Goal: Task Accomplishment & Management: Manage account settings

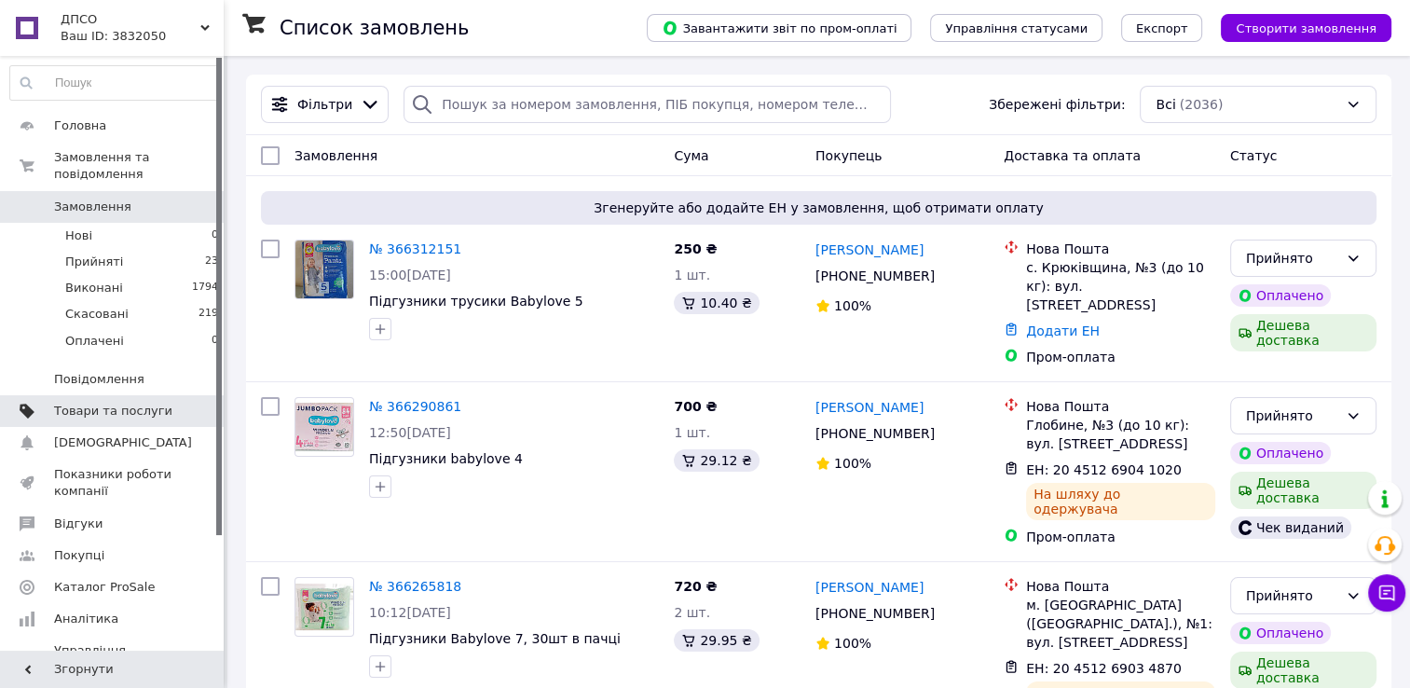
click at [134, 402] on span "Товари та послуги" at bounding box center [113, 410] width 118 height 17
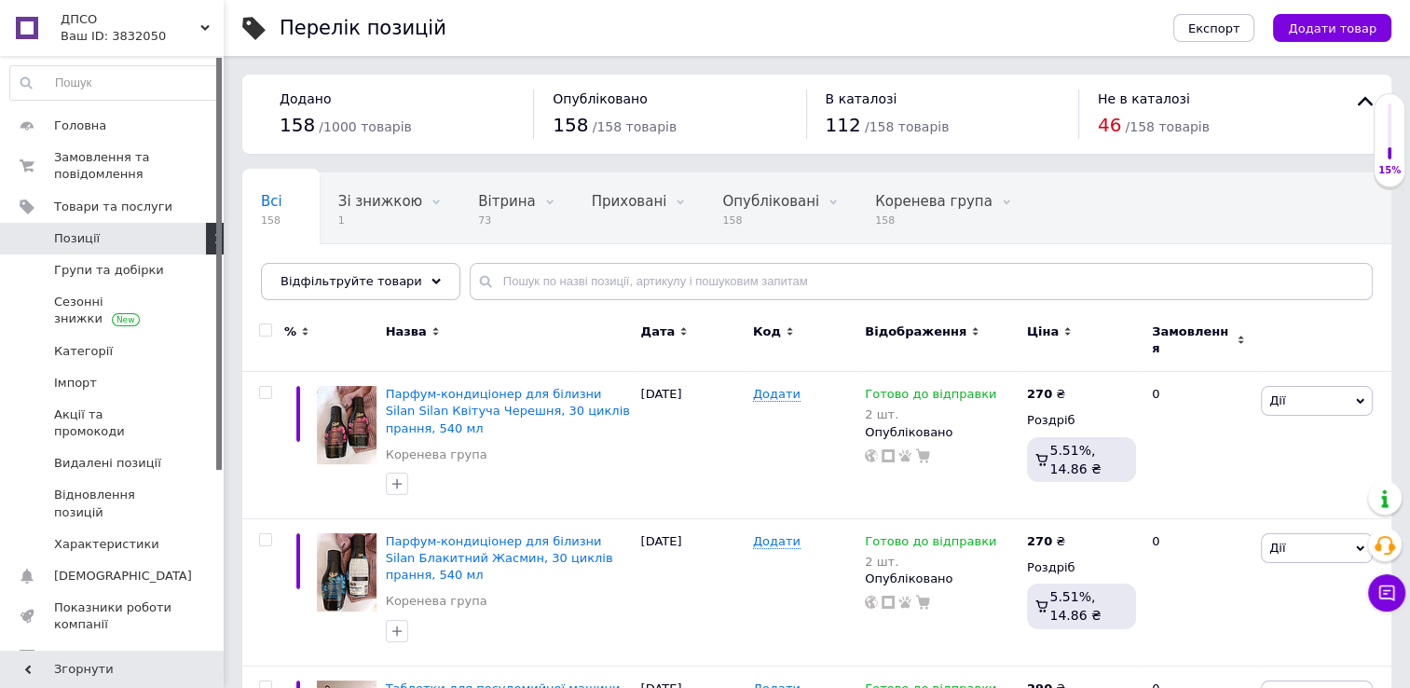
click at [130, 238] on span "Позиції" at bounding box center [113, 238] width 118 height 17
click at [561, 282] on input "text" at bounding box center [921, 281] width 903 height 37
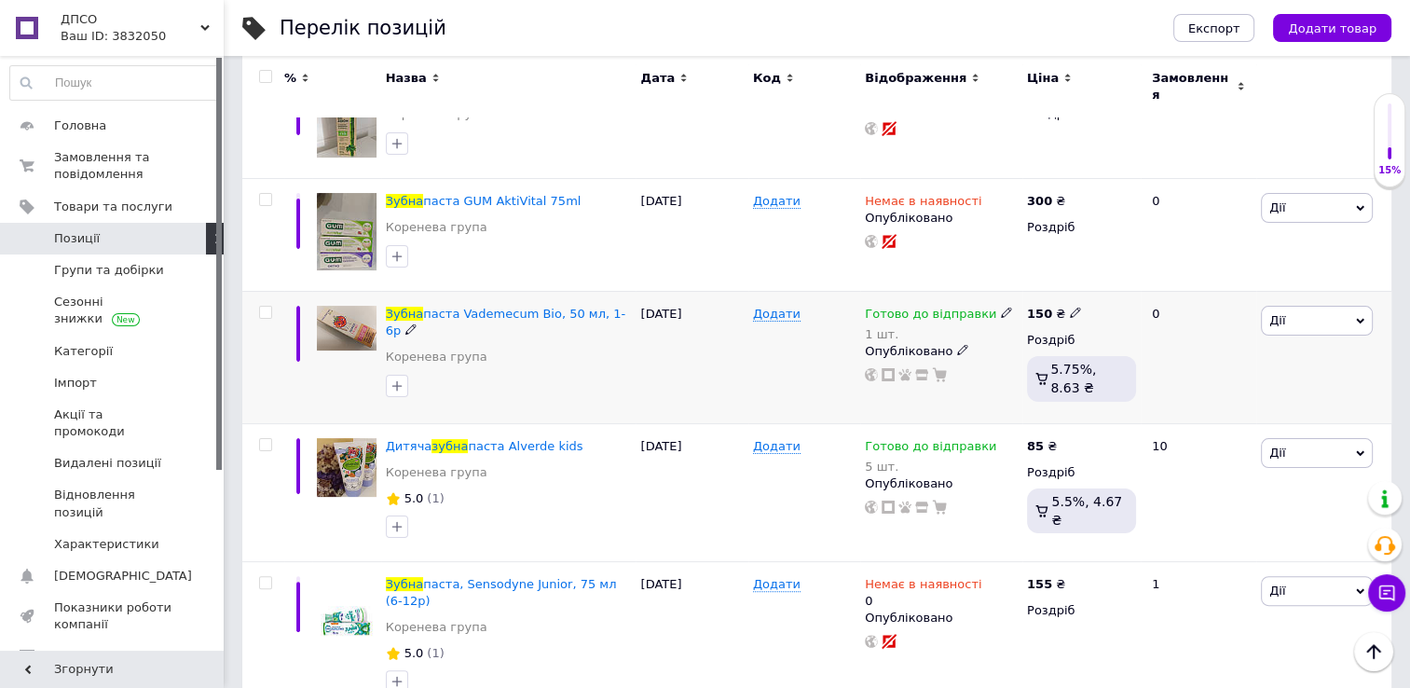
scroll to position [322, 0]
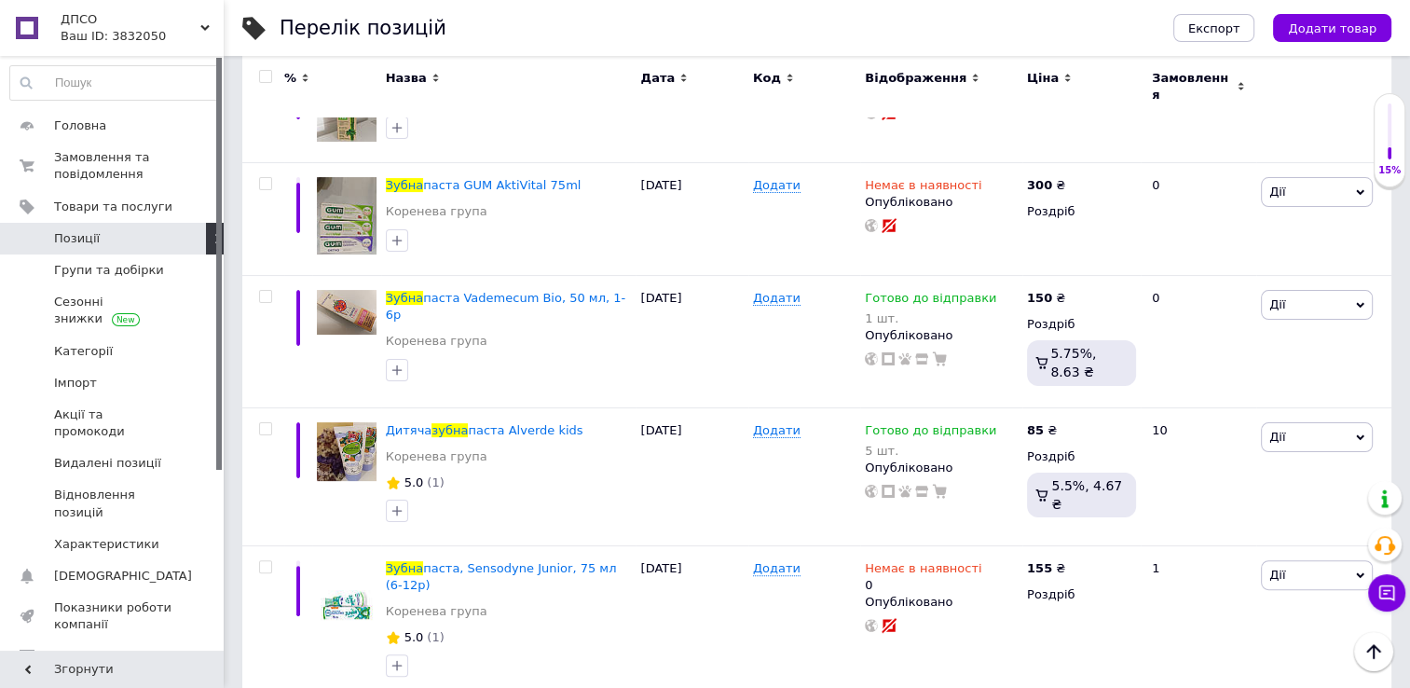
type input "зубна"
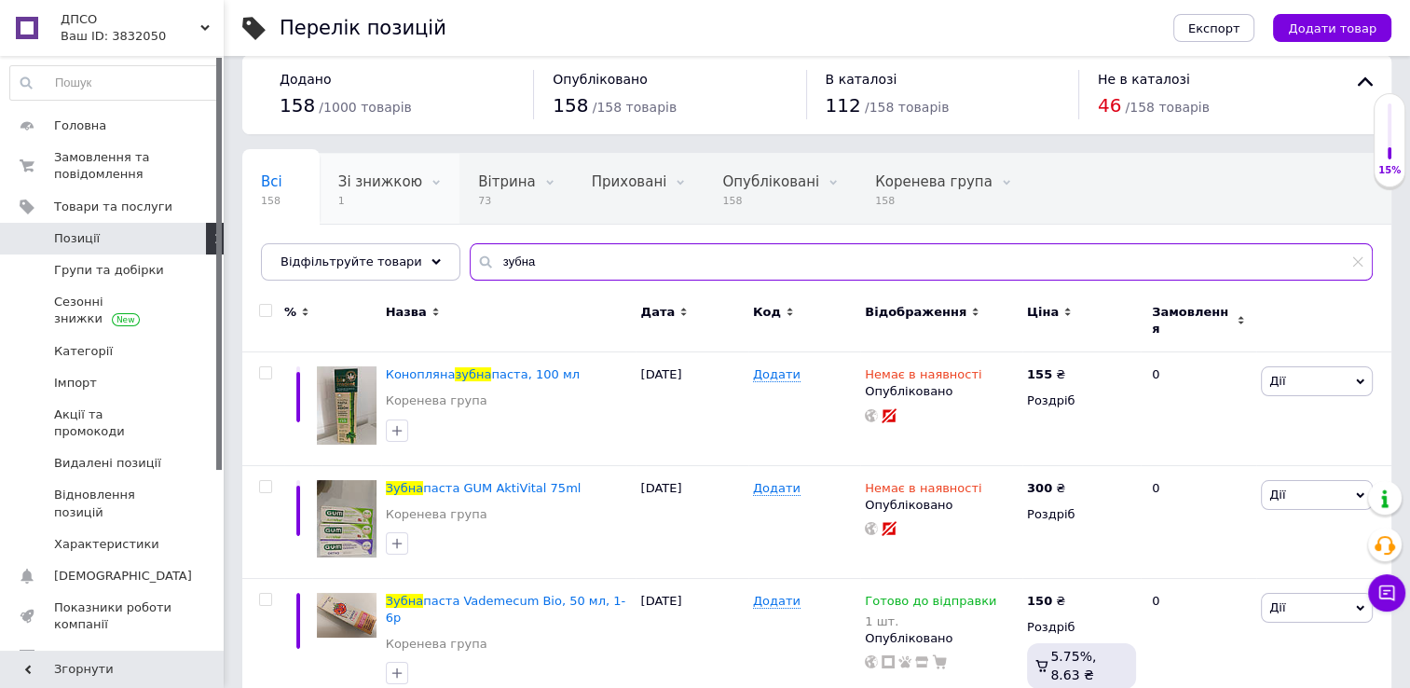
scroll to position [0, 0]
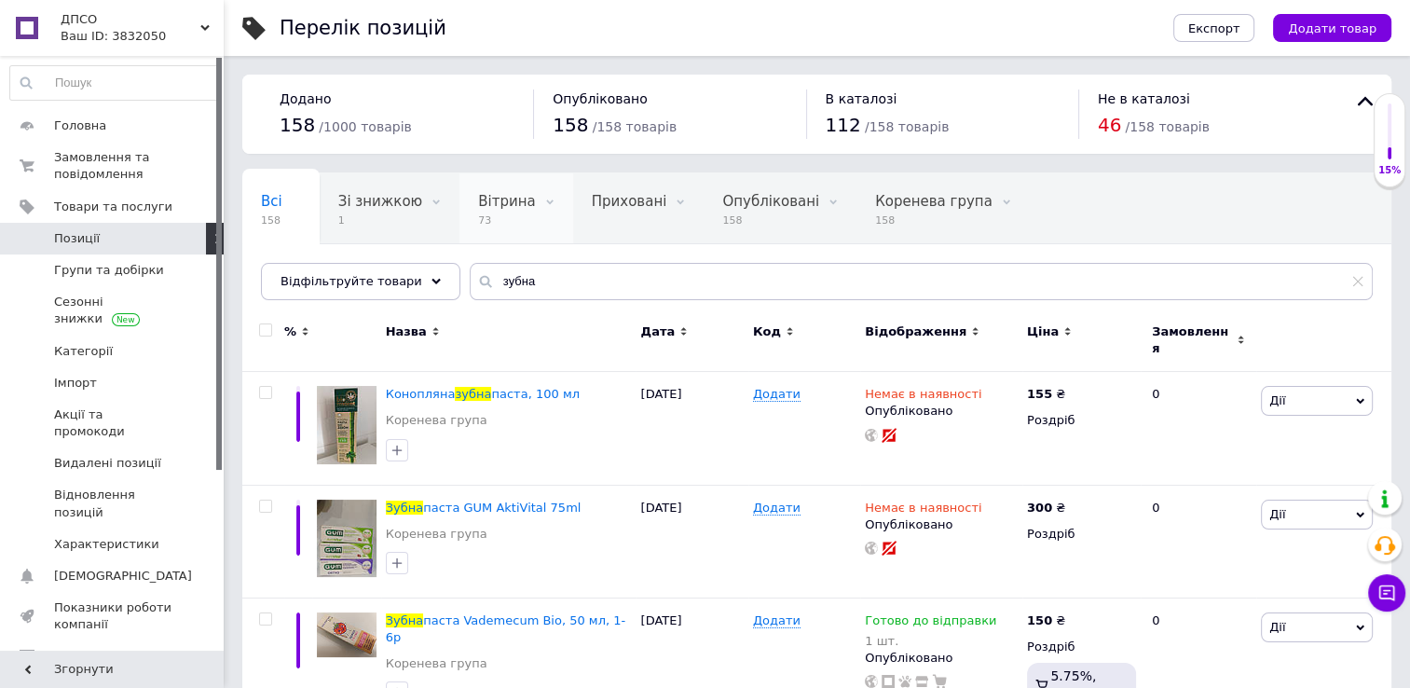
click at [504, 224] on span "73" at bounding box center [506, 220] width 57 height 14
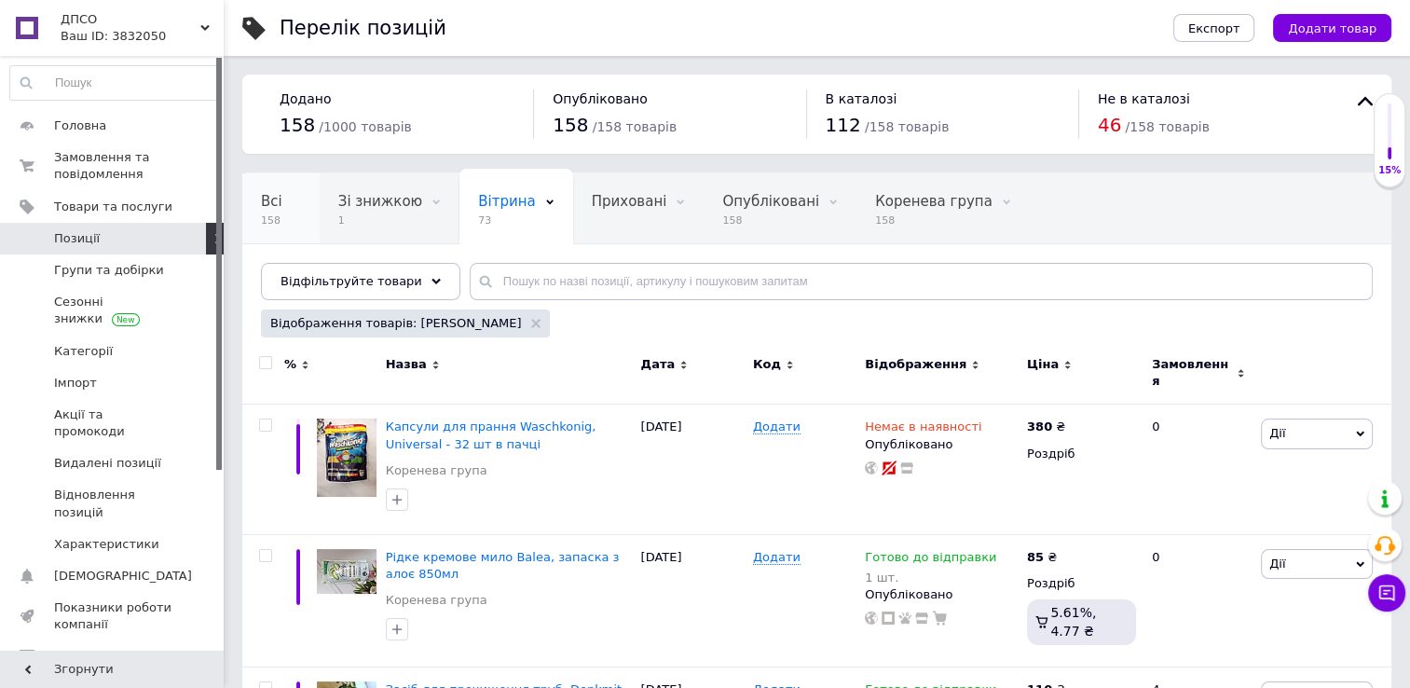
click at [268, 203] on span "Всі" at bounding box center [271, 201] width 21 height 17
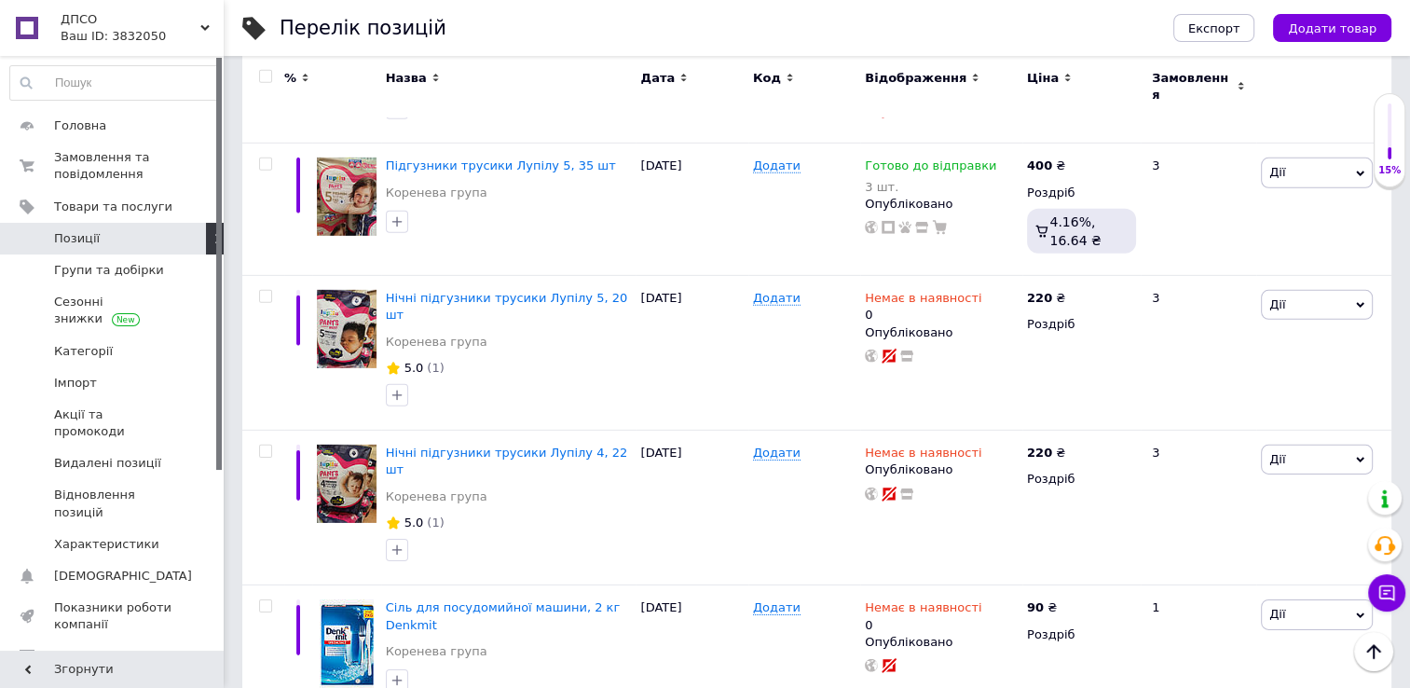
scroll to position [12836, 0]
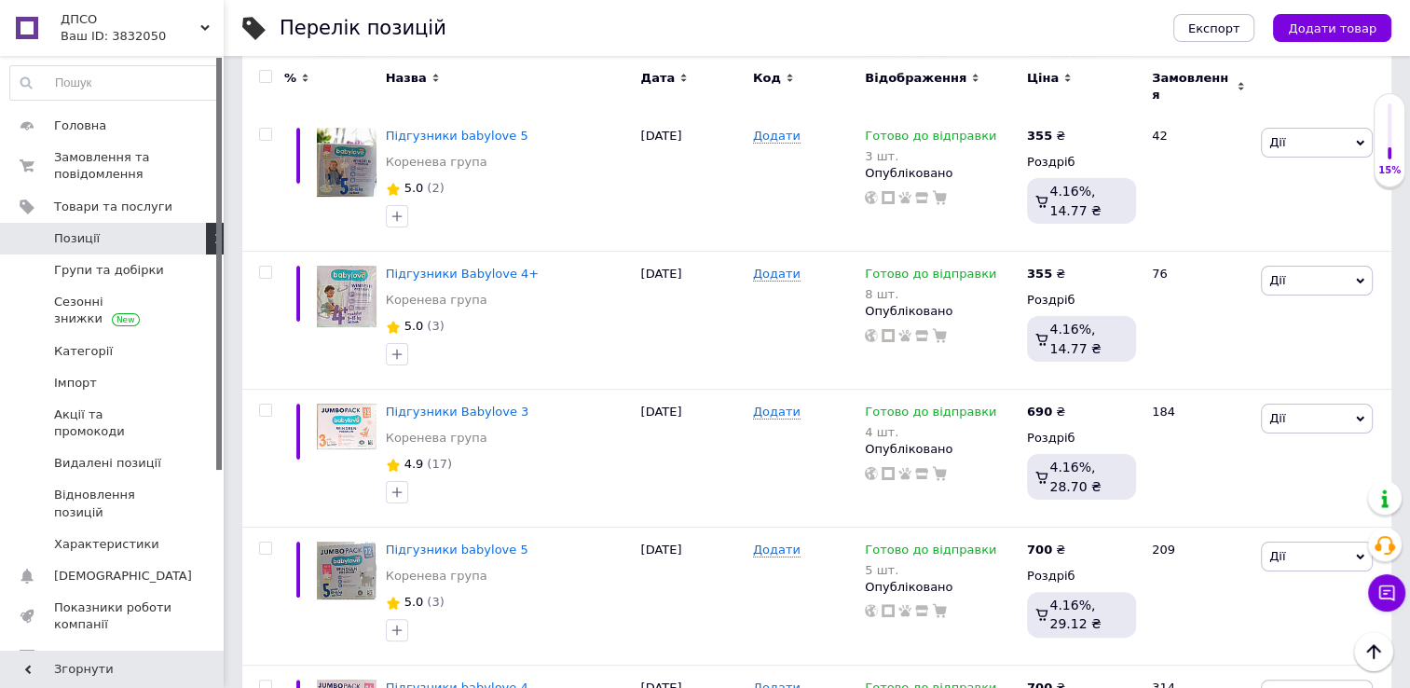
scroll to position [7617, 0]
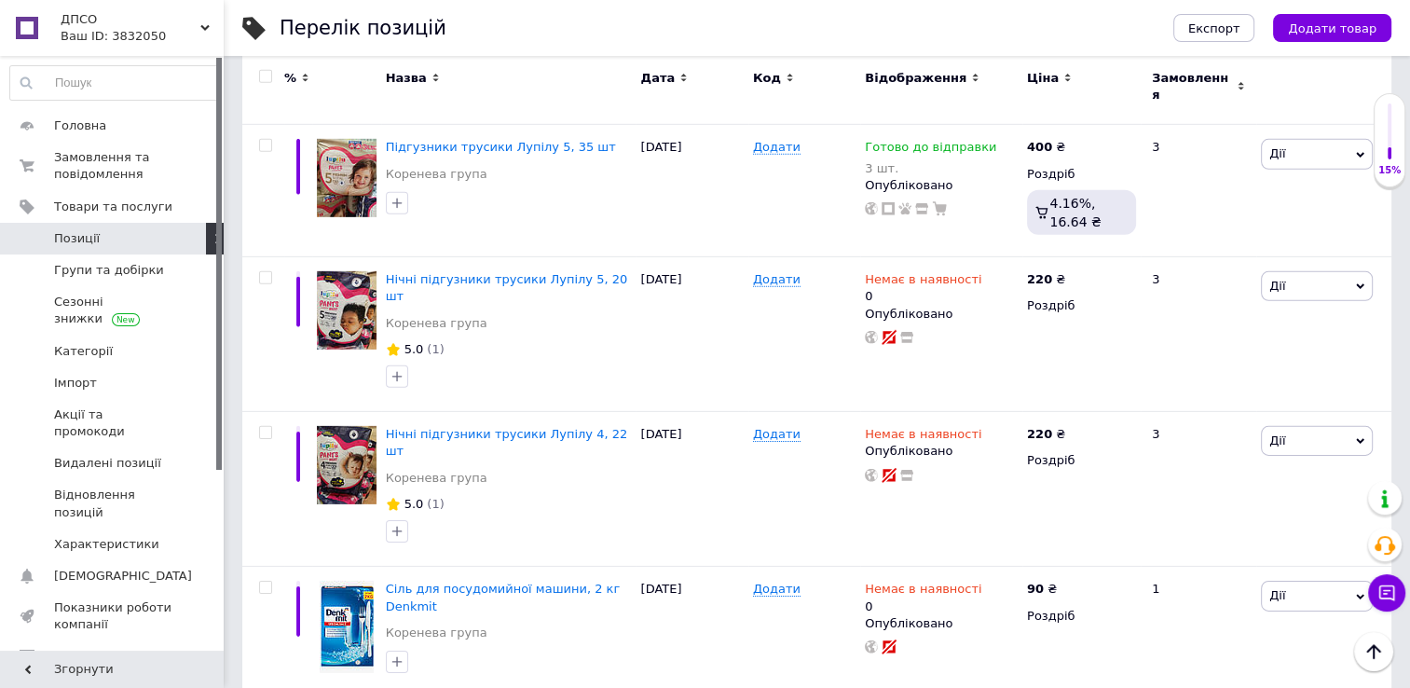
scroll to position [12836, 0]
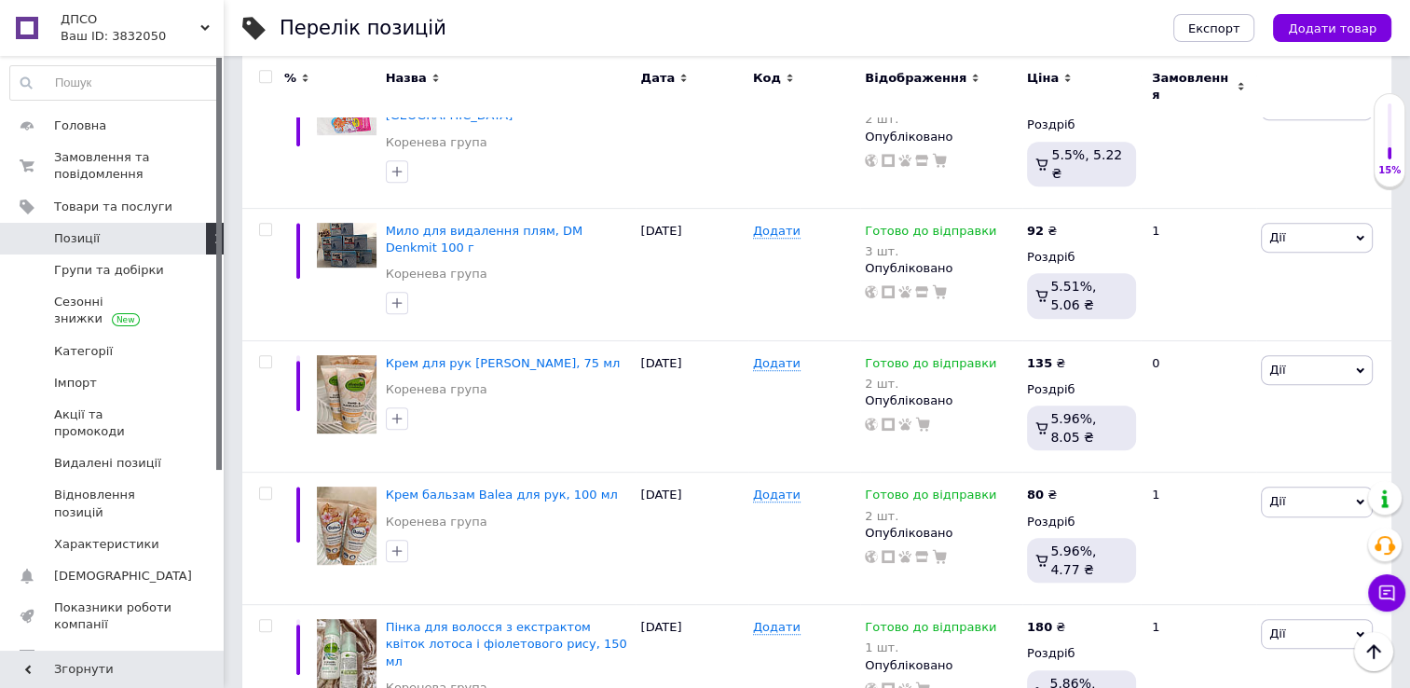
scroll to position [7617, 0]
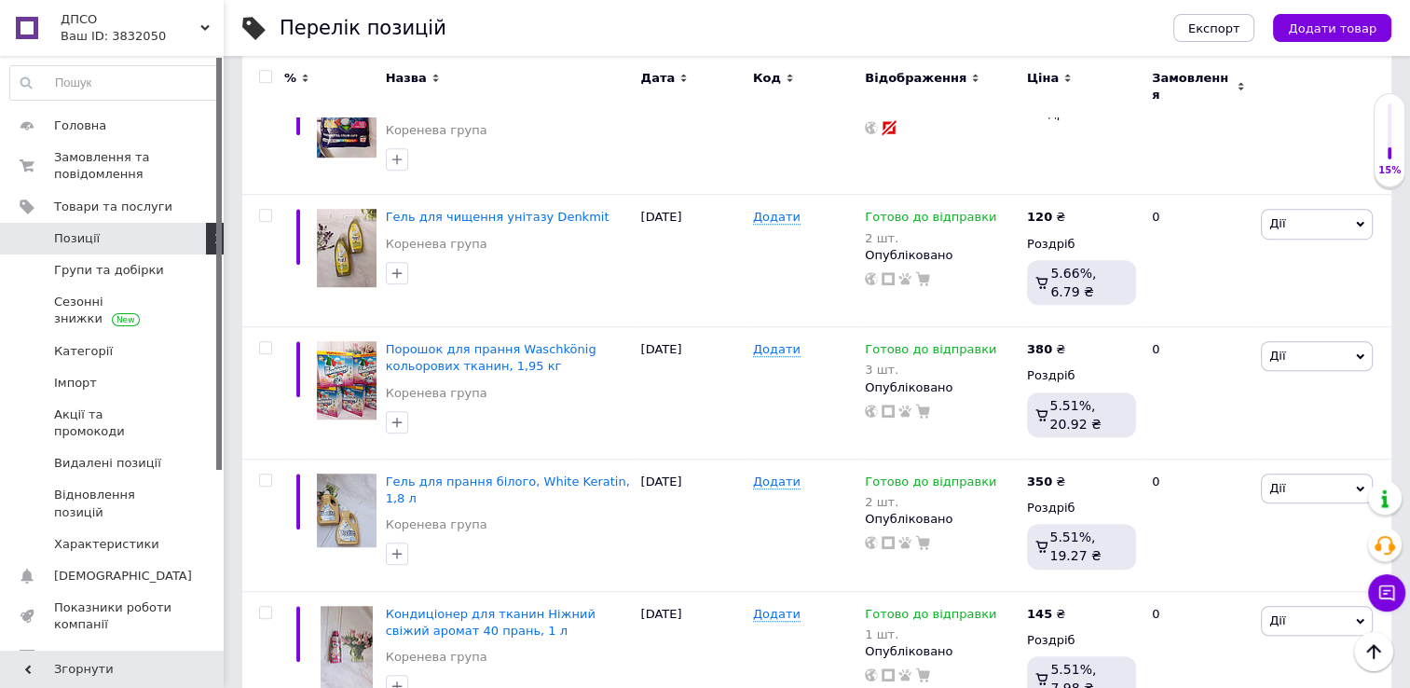
scroll to position [1256, 0]
click at [116, 240] on span "Позиції" at bounding box center [113, 238] width 118 height 17
